Goal: Task Accomplishment & Management: Use online tool/utility

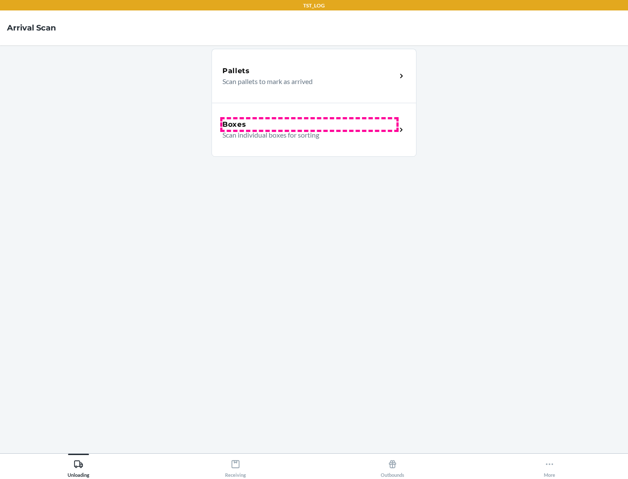
click at [309, 125] on div "Boxes" at bounding box center [309, 124] width 174 height 10
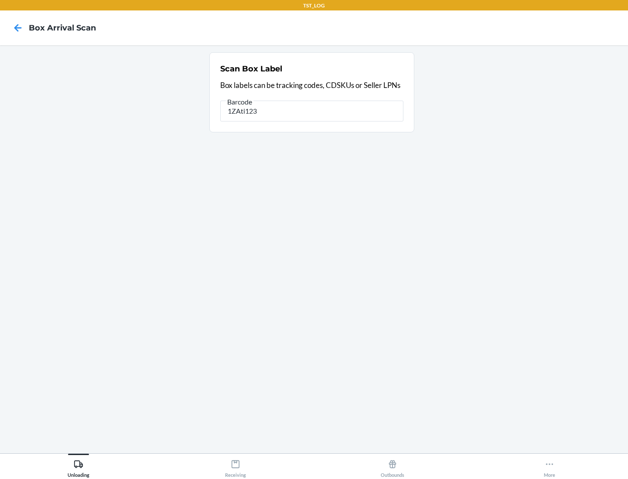
type input "1ZAti123"
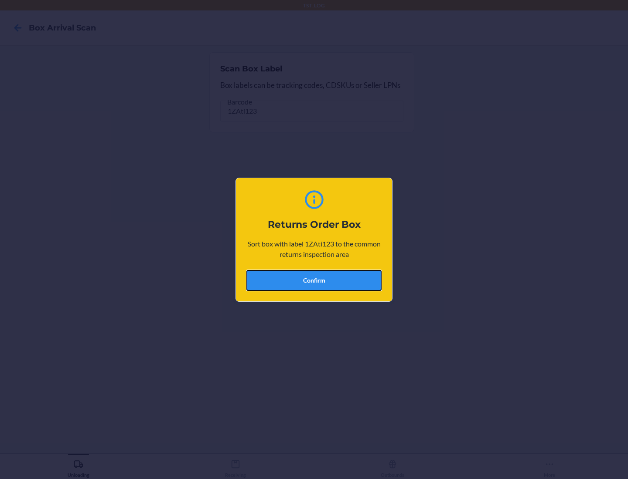
click at [314, 280] on button "Confirm" at bounding box center [313, 280] width 135 height 21
